Goal: Navigation & Orientation: Find specific page/section

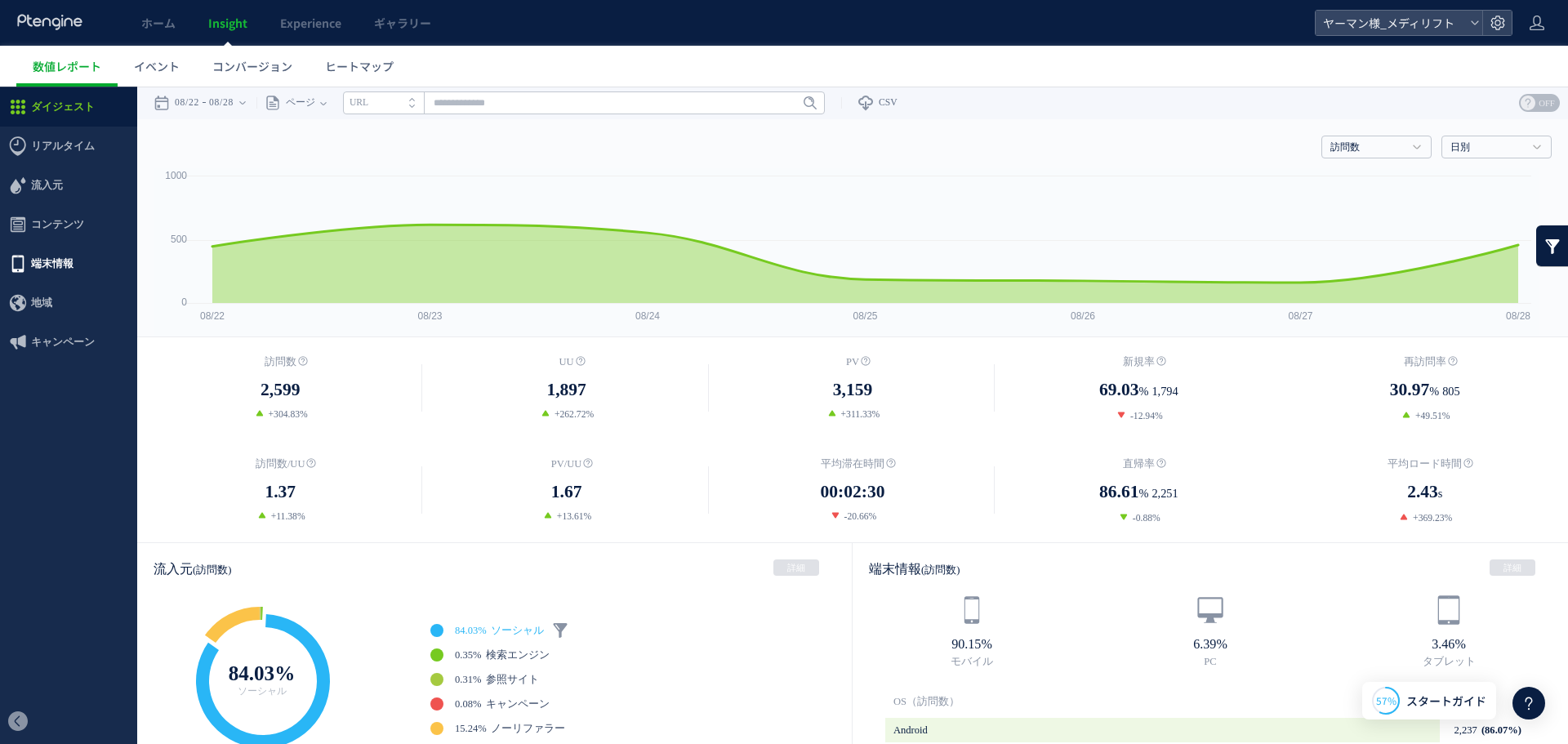
click at [65, 267] on span "端末情報" at bounding box center [52, 263] width 43 height 40
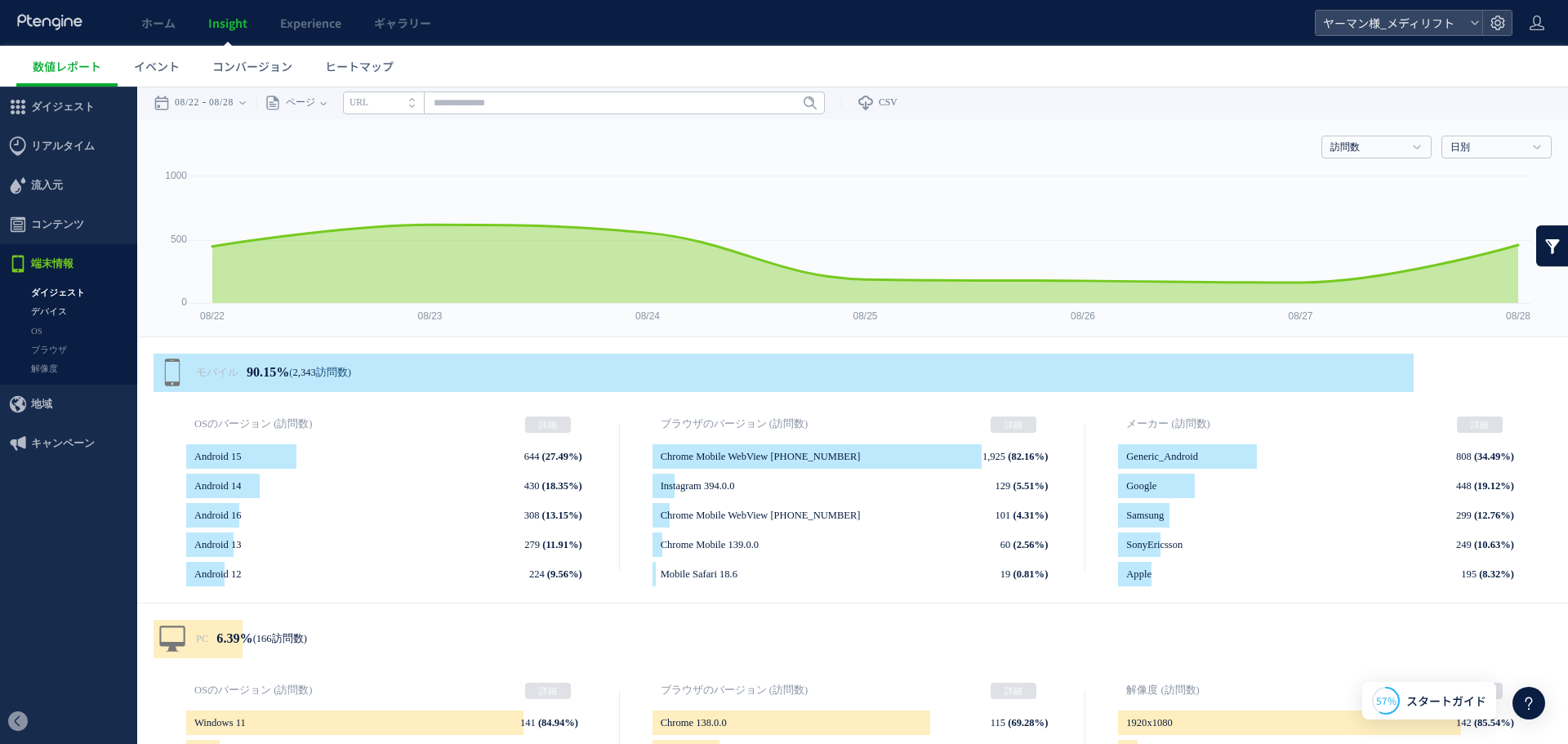
click at [45, 313] on link "デバイス" at bounding box center [68, 311] width 137 height 18
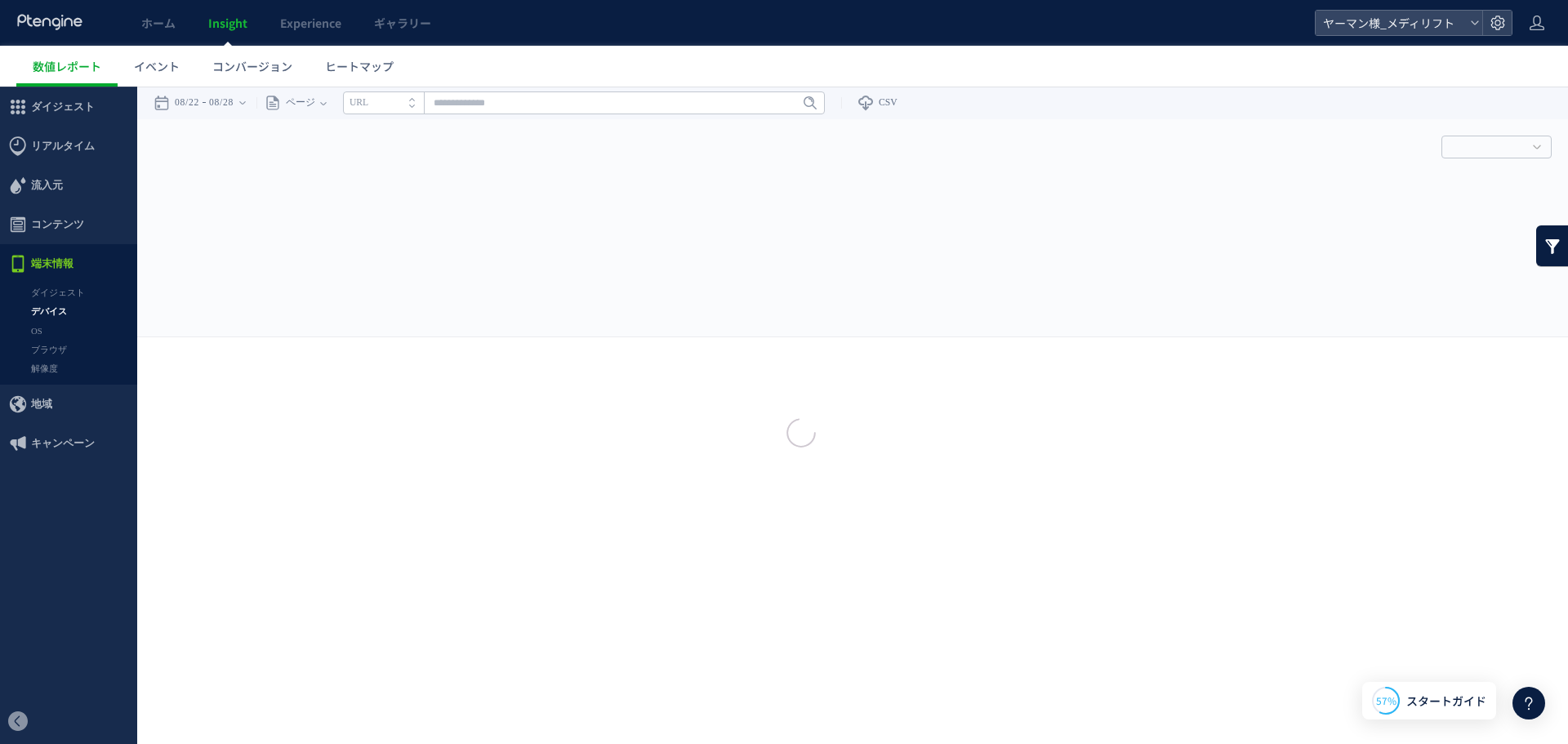
click at [44, 330] on div at bounding box center [784, 372] width 1568 height 744
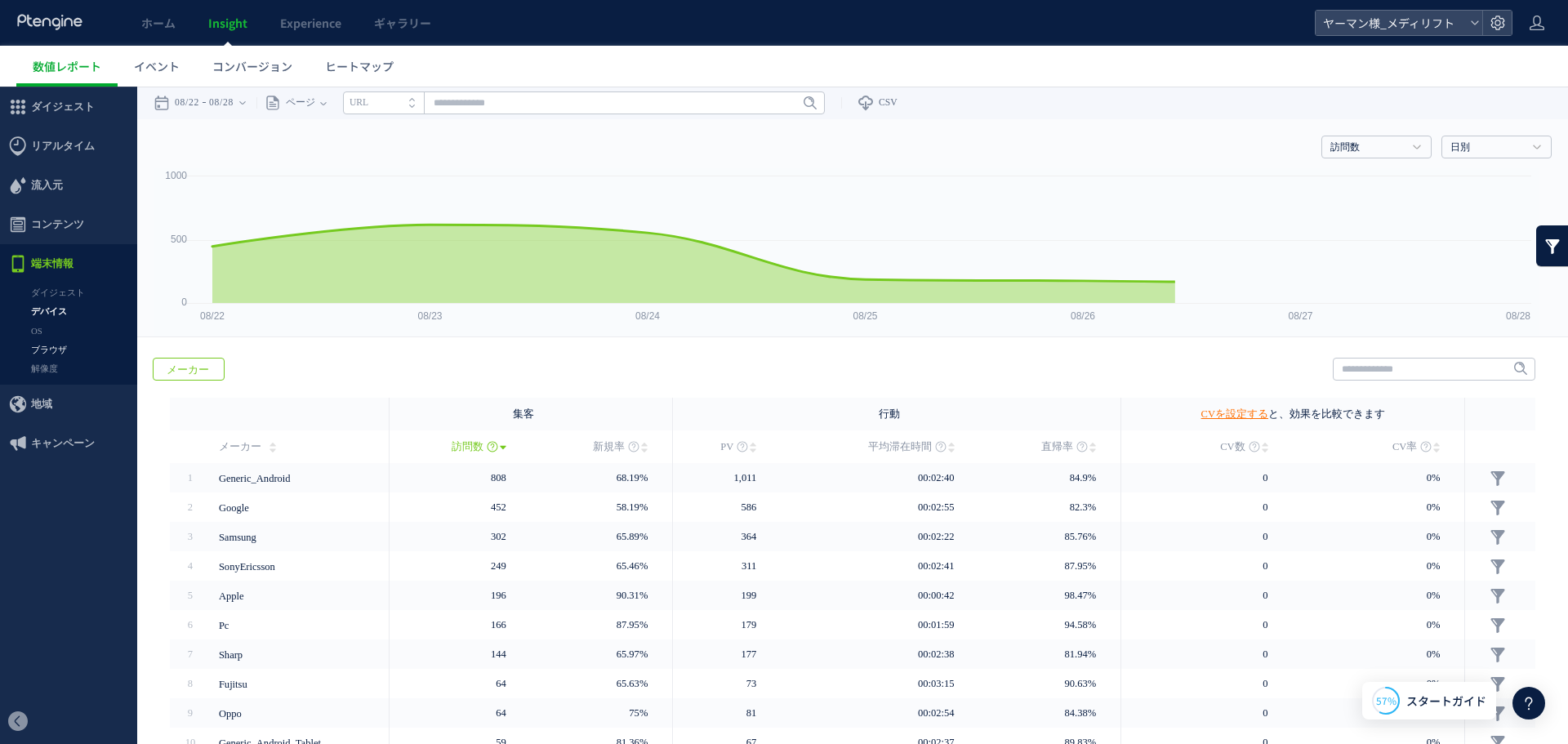
click at [60, 351] on link "ブラウザ" at bounding box center [68, 350] width 137 height 18
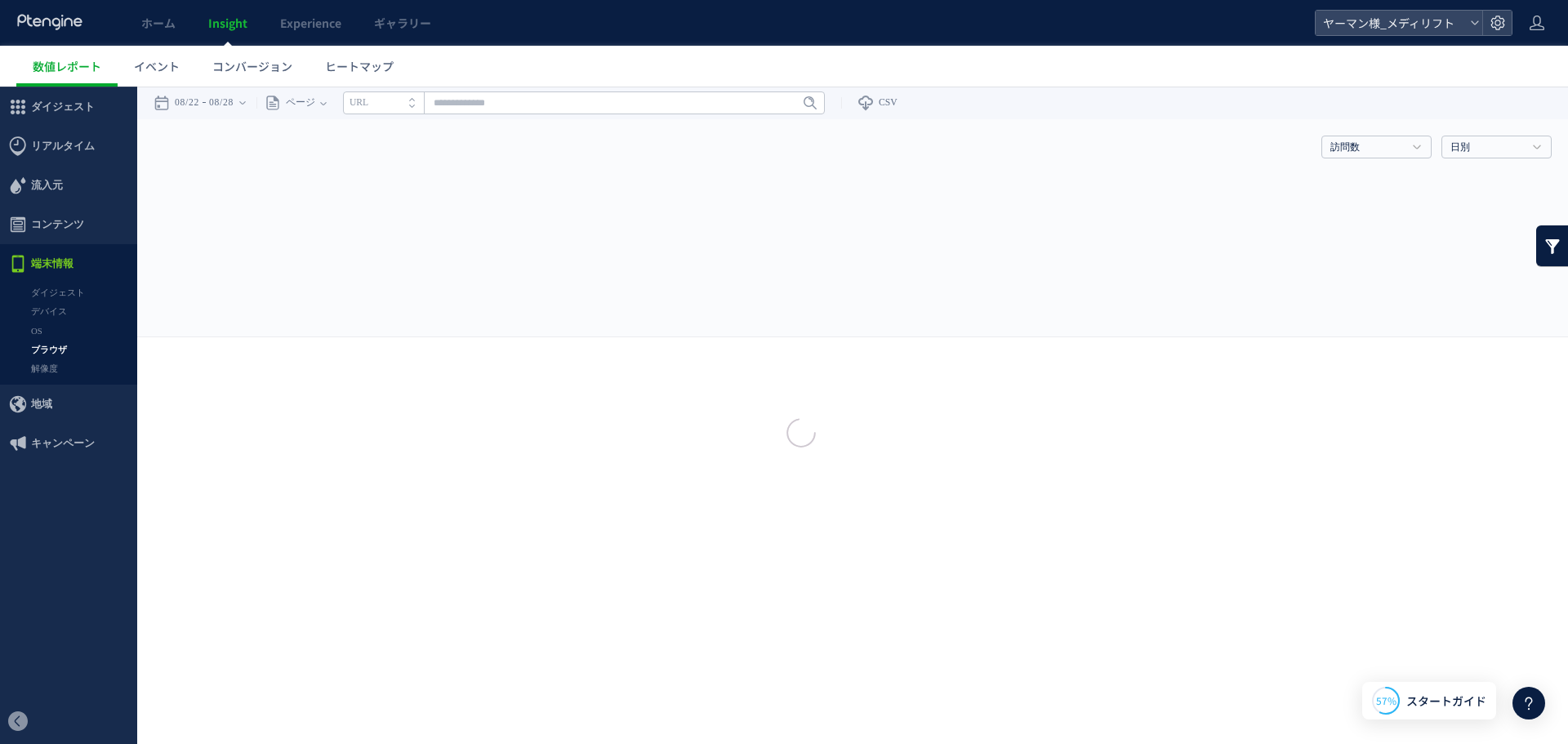
click at [51, 373] on div at bounding box center [784, 372] width 1568 height 50
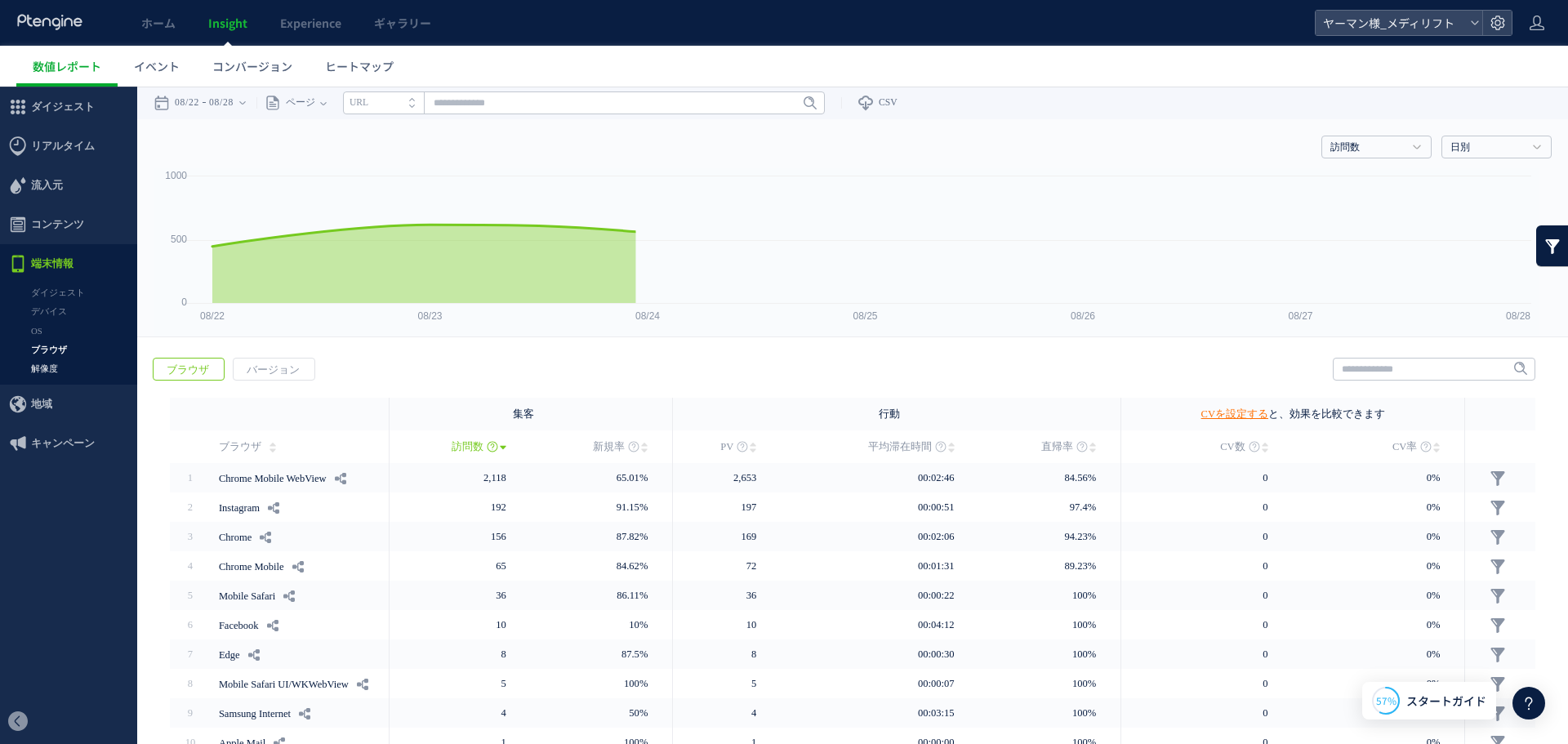
click at [51, 370] on link "解像度" at bounding box center [68, 368] width 137 height 18
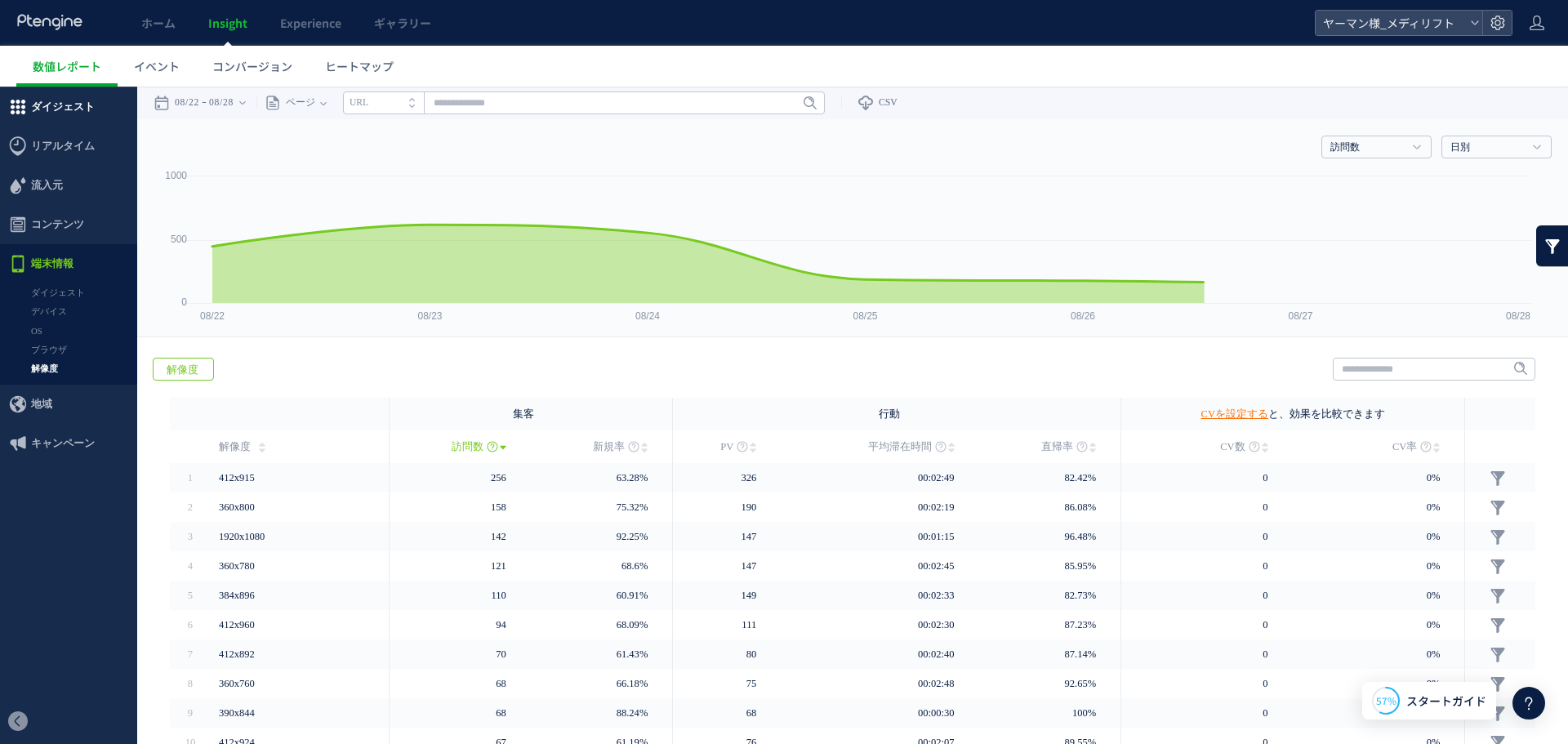
click at [71, 108] on span "ダイジェスト" at bounding box center [63, 107] width 64 height 40
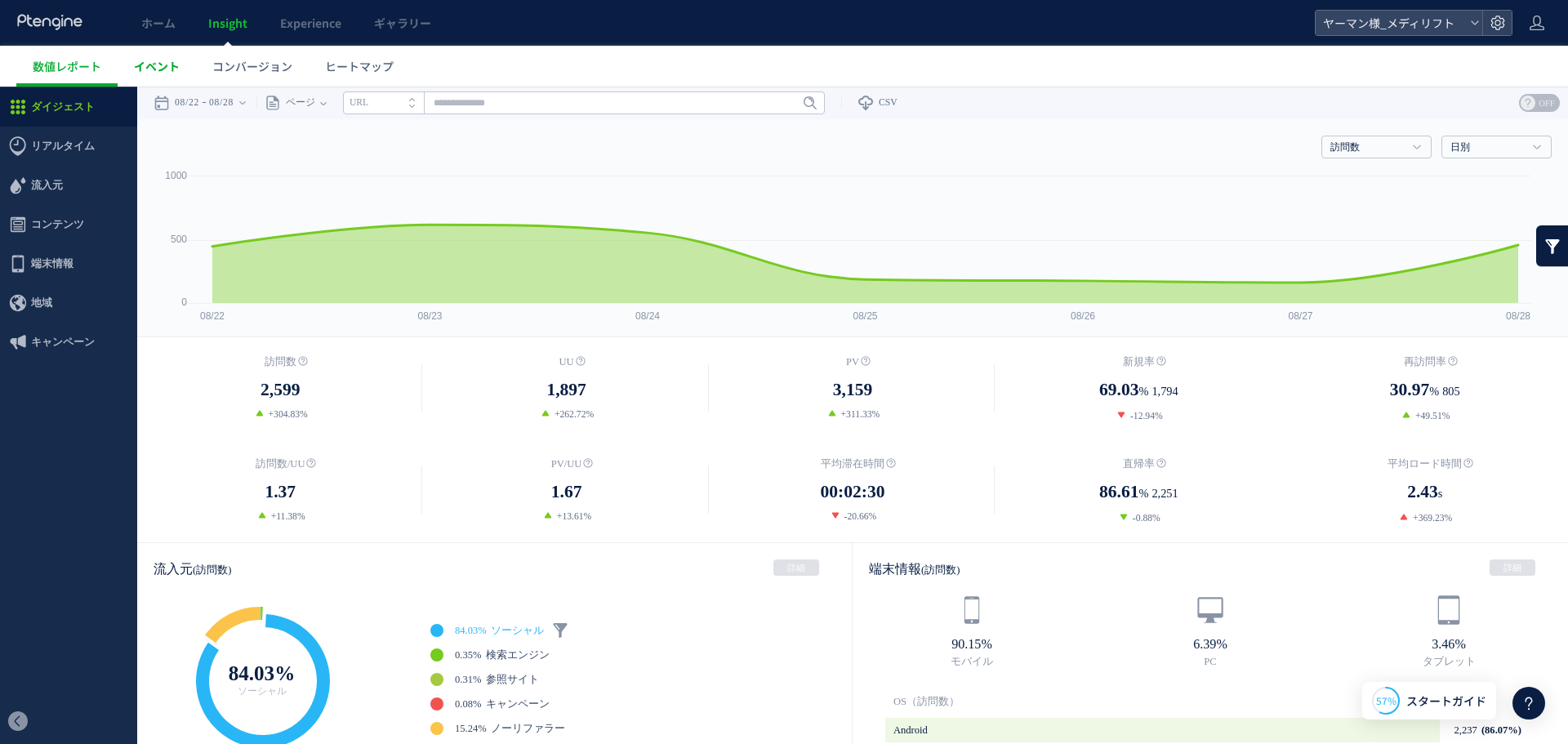
click at [144, 71] on span "イベント" at bounding box center [156, 66] width 45 height 16
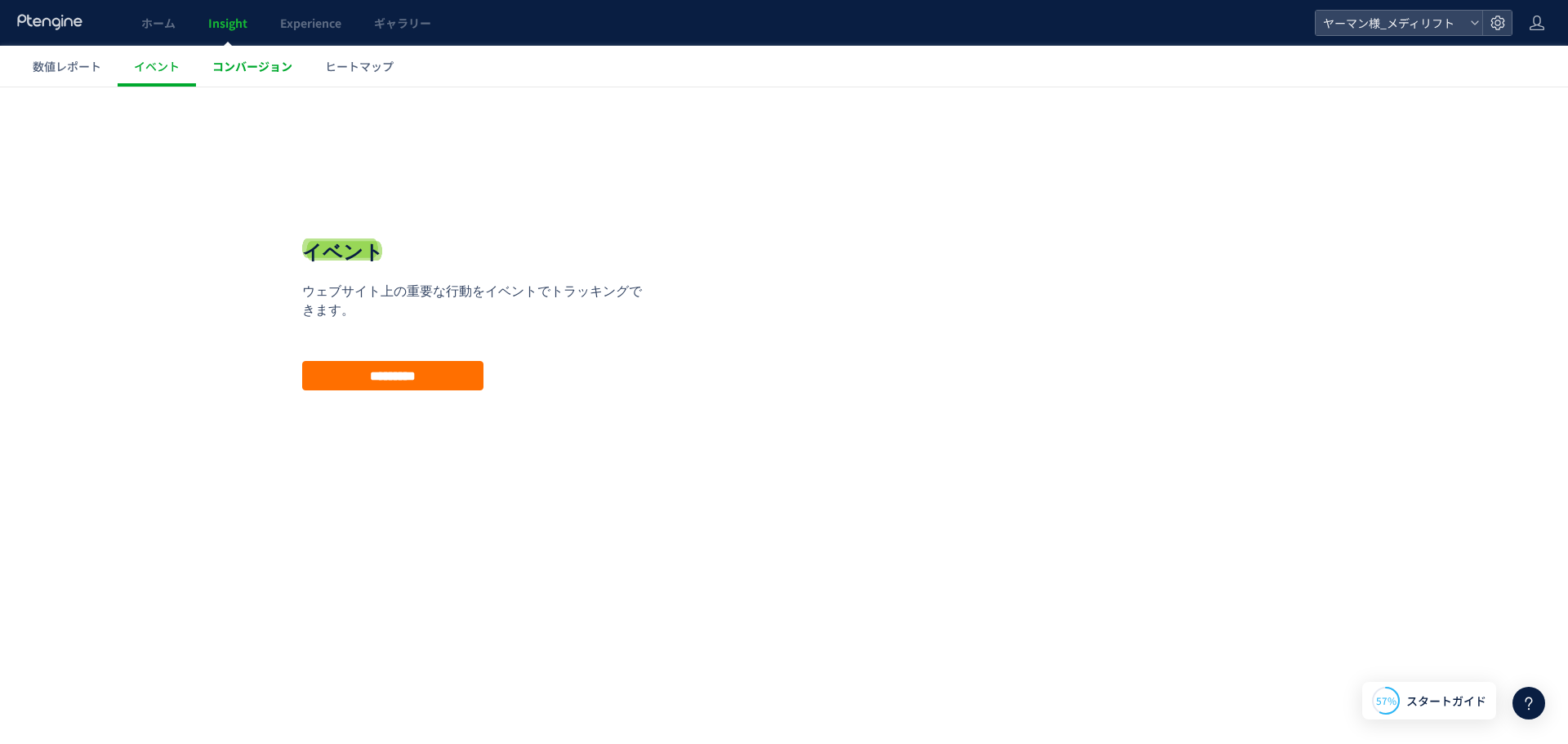
click at [232, 66] on span "コンバージョン" at bounding box center [252, 66] width 80 height 16
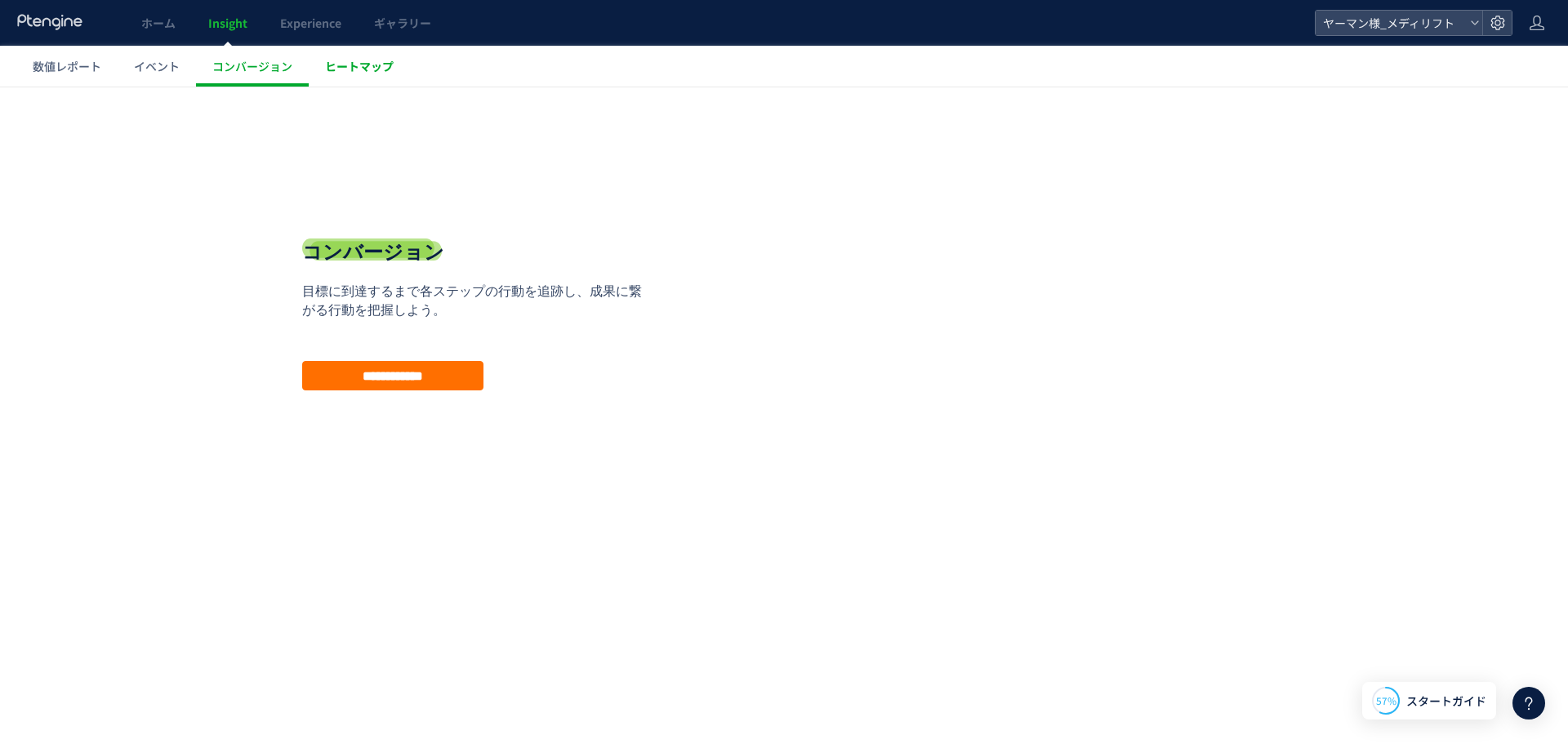
click at [344, 71] on span "ヒートマップ" at bounding box center [360, 66] width 69 height 16
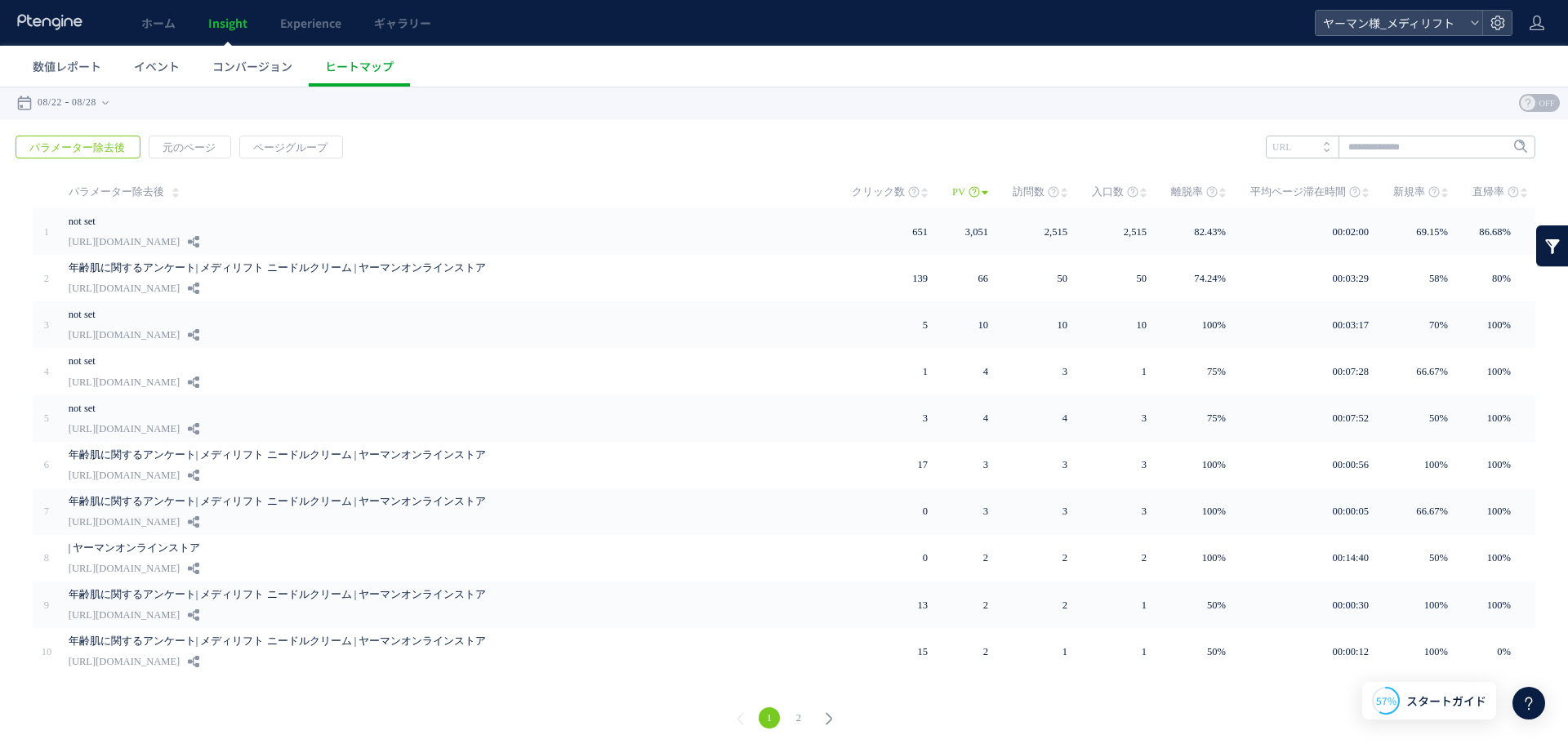
click at [886, 188] on span "クリック数" at bounding box center [878, 192] width 53 height 33
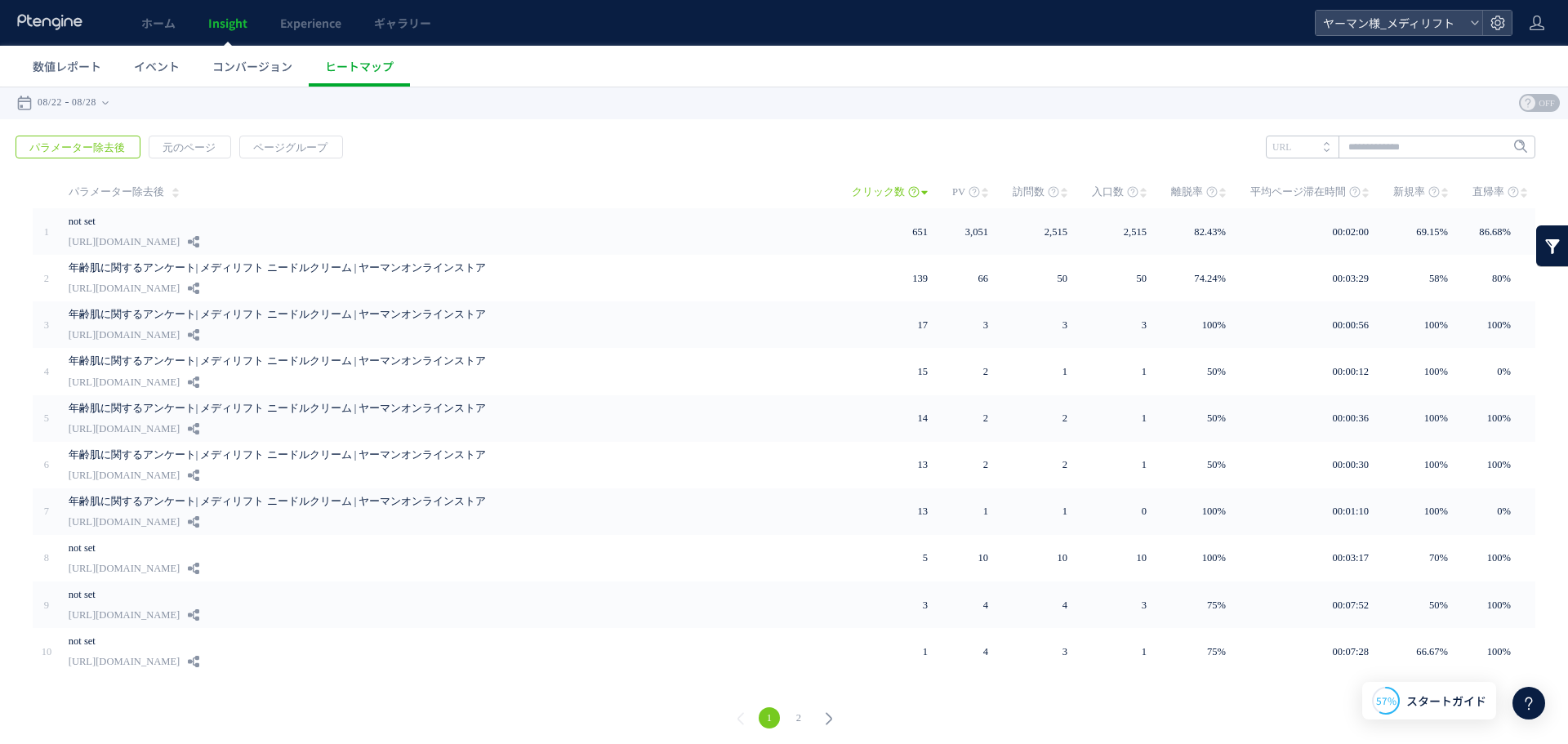
click at [833, 713] on icon at bounding box center [828, 718] width 23 height 23
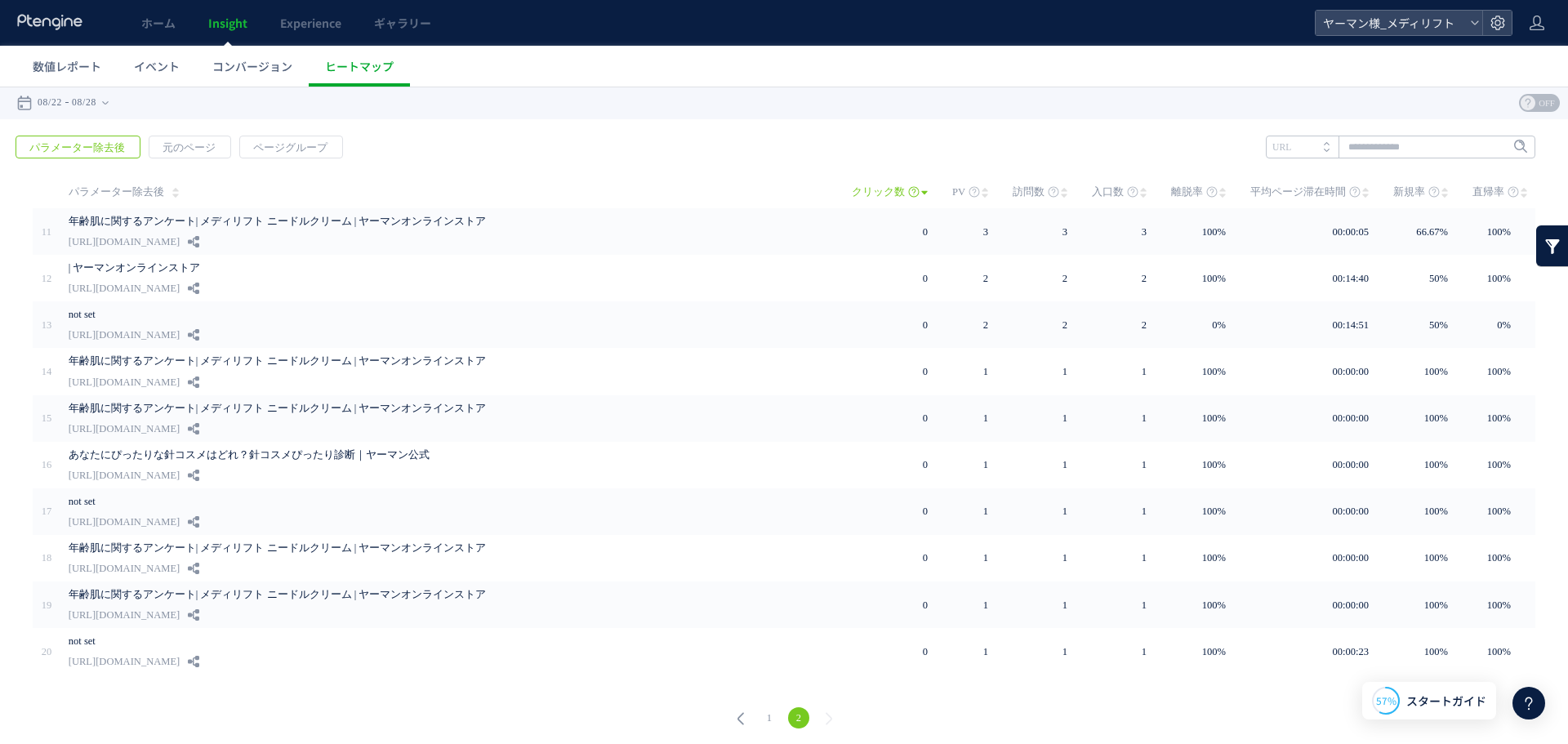
click at [740, 715] on use at bounding box center [741, 719] width 7 height 13
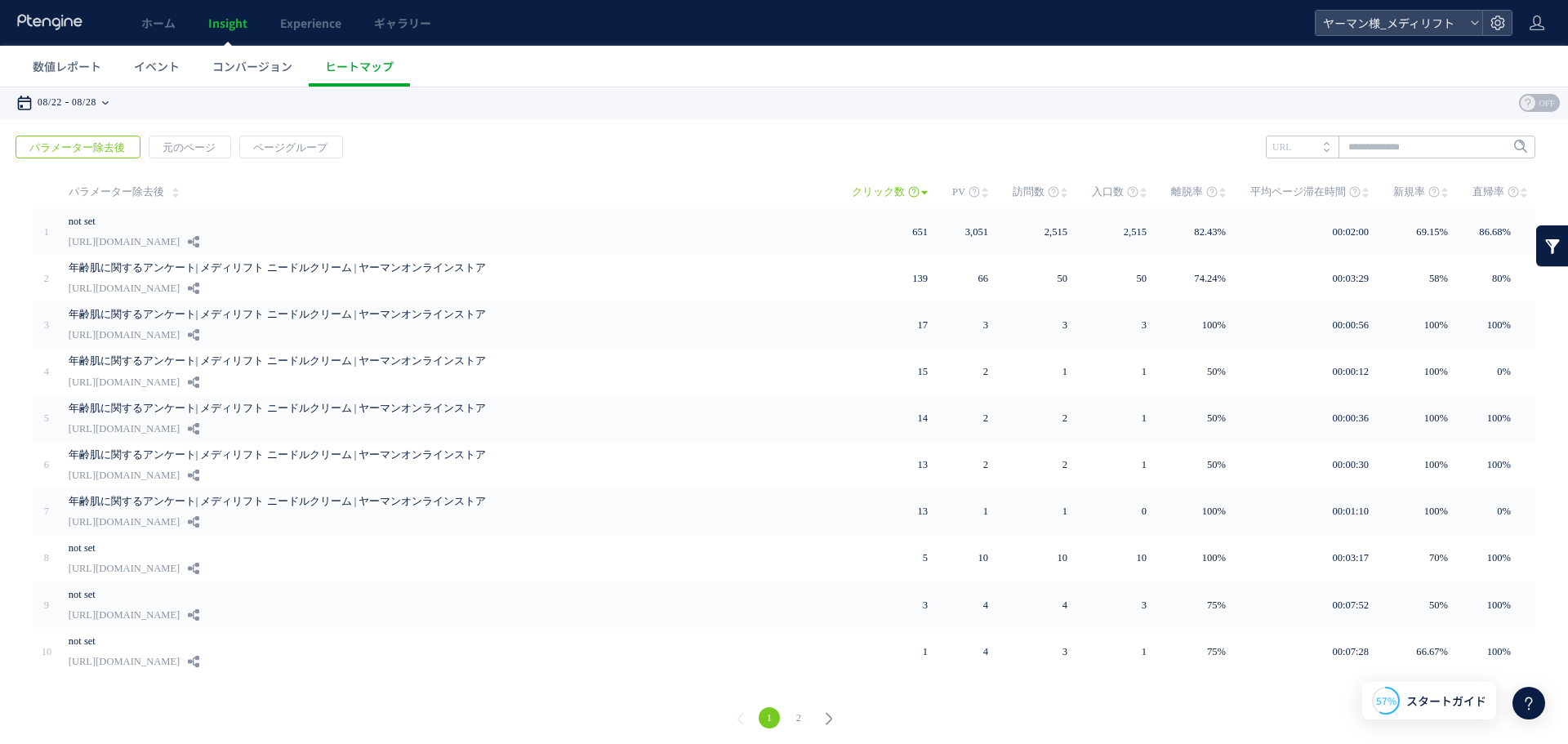
click at [97, 98] on time "08/28" at bounding box center [83, 103] width 24 height 33
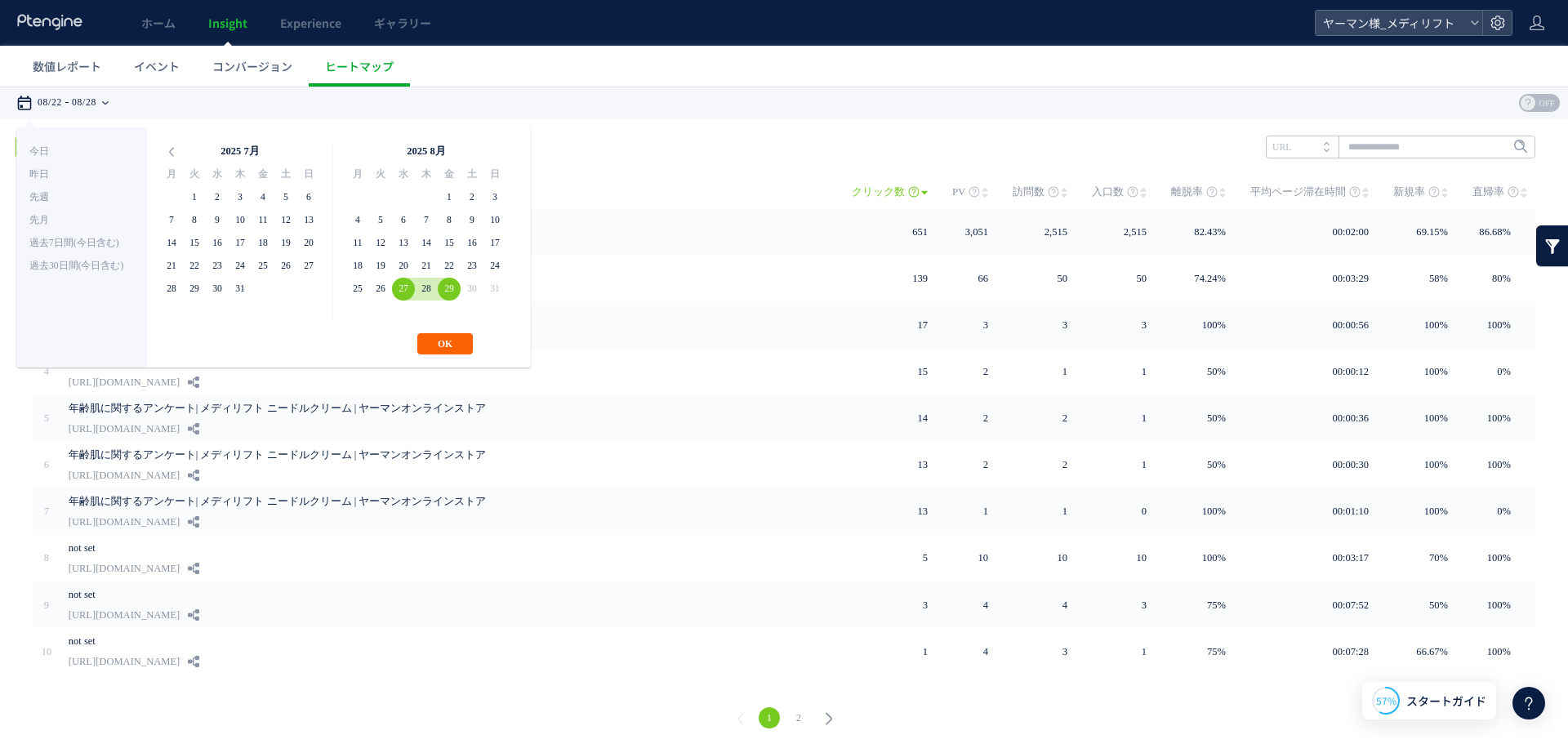
click at [443, 339] on button "OK" at bounding box center [445, 343] width 55 height 21
